Goal: Obtain resource: Obtain resource

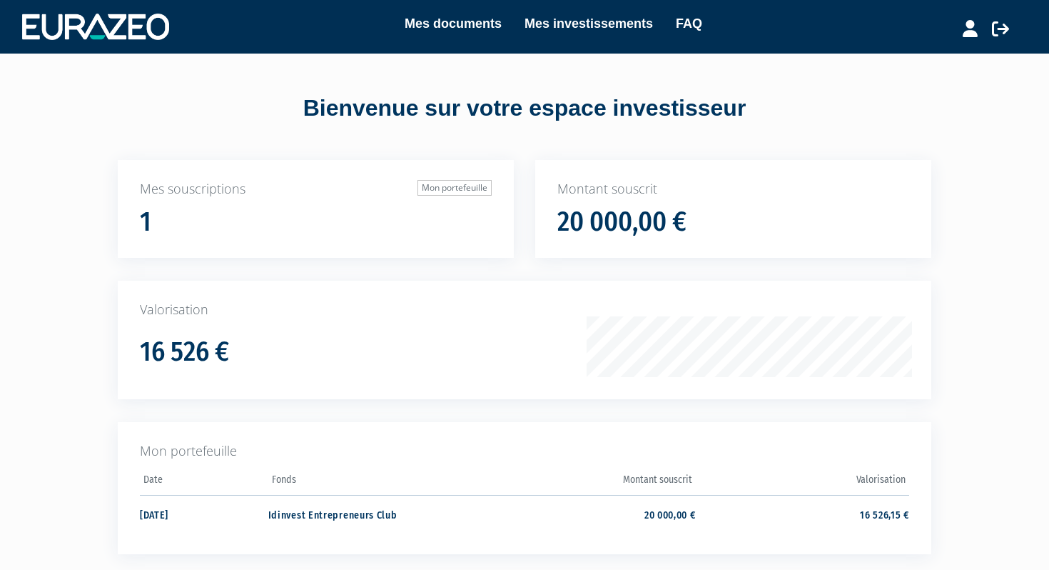
scroll to position [138, 0]
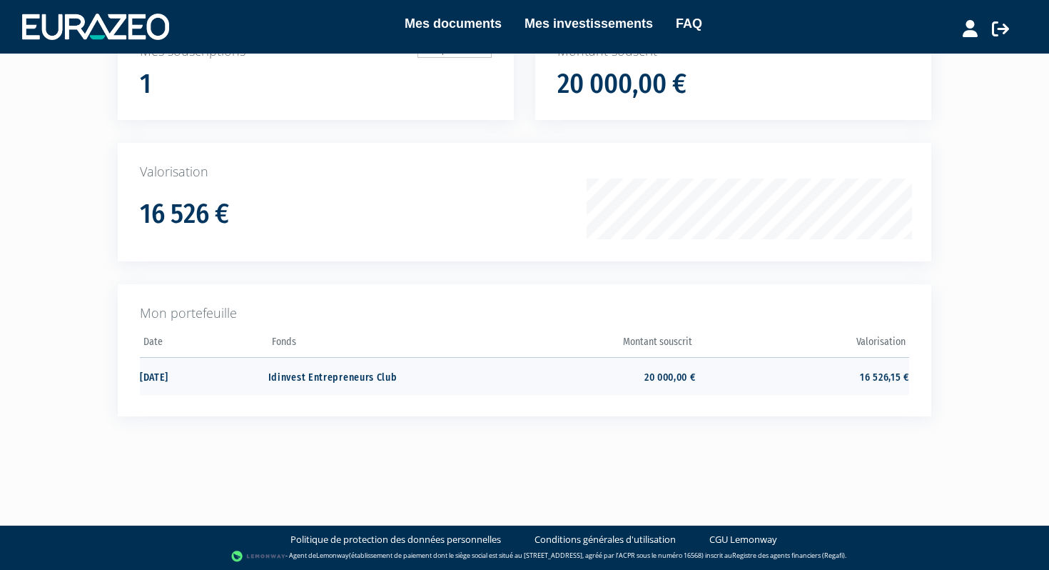
click at [340, 378] on td "Idinvest Entrepreneurs Club" at bounding box center [374, 376] width 213 height 38
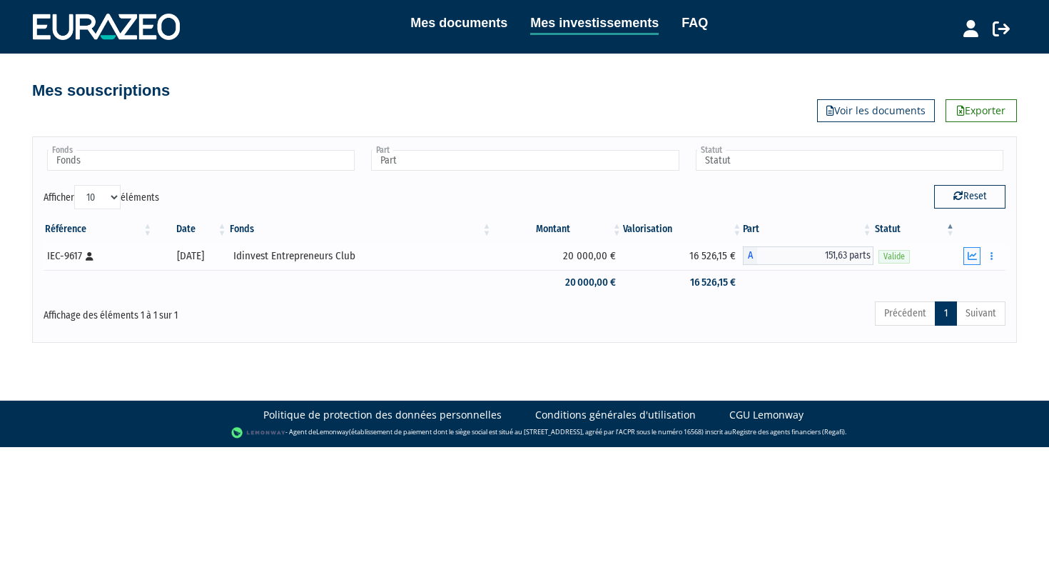
click at [970, 254] on icon "button" at bounding box center [972, 255] width 9 height 9
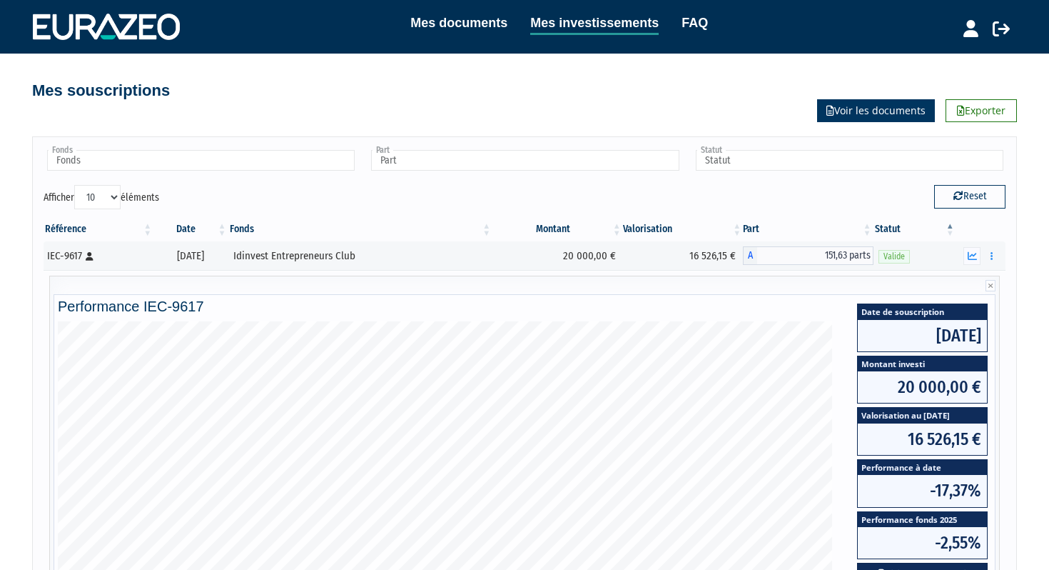
click at [856, 109] on link "Voir les documents" at bounding box center [876, 110] width 118 height 23
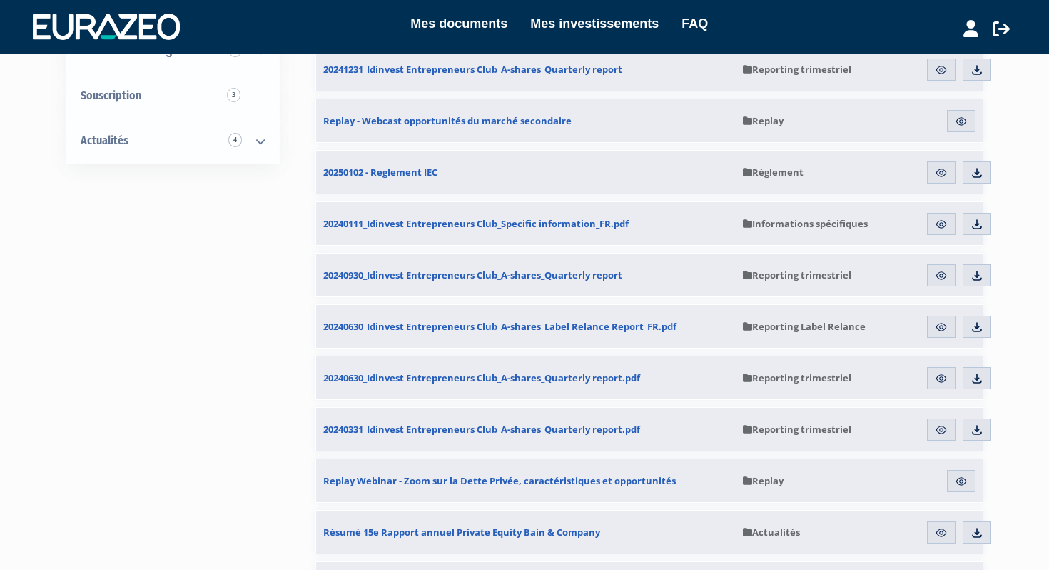
scroll to position [381, 0]
